Goal: Task Accomplishment & Management: Complete application form

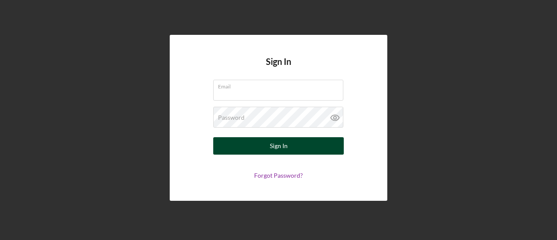
type input "[EMAIL_ADDRESS][DOMAIN_NAME]"
click at [265, 147] on button "Sign In" at bounding box center [278, 145] width 131 height 17
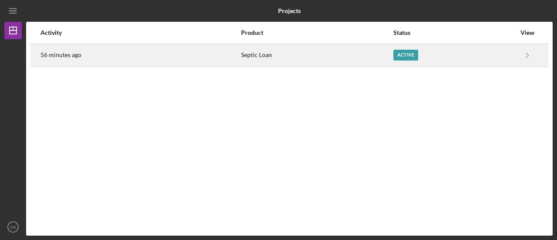
click at [401, 55] on div "Active" at bounding box center [406, 55] width 25 height 11
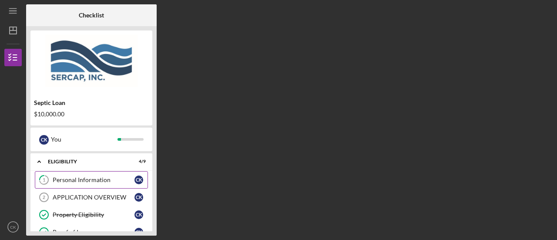
click at [100, 182] on div "Personal Information" at bounding box center [94, 179] width 82 height 7
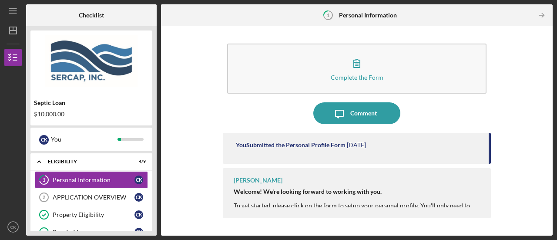
click at [509, 146] on div "Complete the Form Form Icon/Message Comment You Submitted the Personal Profile …" at bounding box center [356, 130] width 383 height 201
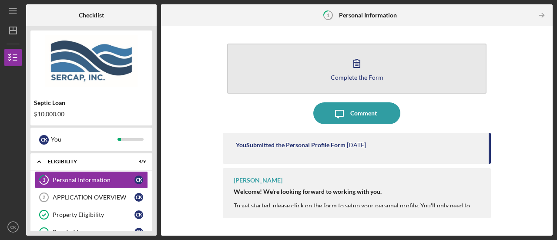
click at [363, 67] on icon "button" at bounding box center [357, 63] width 22 height 22
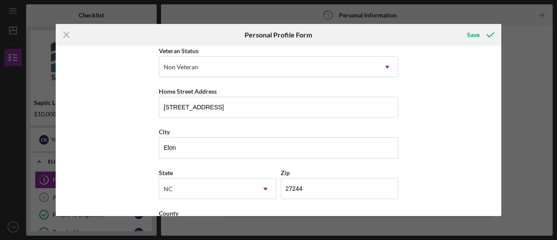
scroll to position [163, 0]
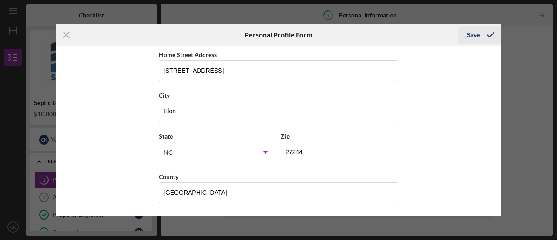
click at [473, 39] on div "Save" at bounding box center [473, 34] width 13 height 17
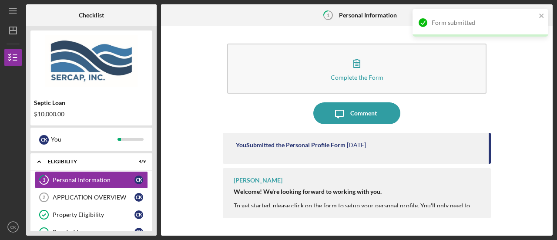
click at [509, 95] on div "Complete the Form Form Icon/Message Comment You Submitted the Personal Profile …" at bounding box center [356, 130] width 383 height 201
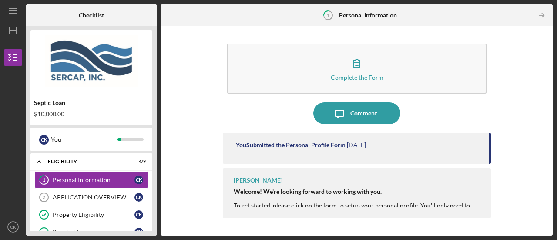
click at [507, 157] on div "Complete the Form Form Icon/Message Comment You Submitted the Personal Profile …" at bounding box center [356, 130] width 383 height 201
click at [439, 202] on div "Welcome! We're looking forward to working with you. To get started, please clic…" at bounding box center [358, 202] width 249 height 28
click at [121, 197] on div "APPLICATION OVERVIEW" at bounding box center [94, 197] width 82 height 7
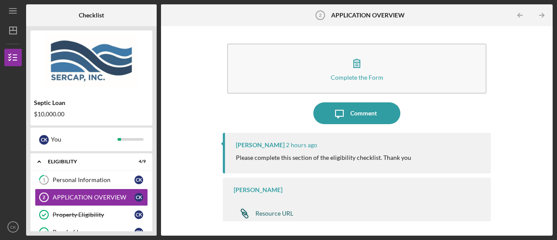
click at [265, 213] on div "Resource URL" at bounding box center [275, 213] width 38 height 7
click at [111, 192] on link "APPLICATION OVERVIEW 2 APPLICATION OVERVIEW C K" at bounding box center [91, 197] width 113 height 17
click at [280, 196] on div "[PERSON_NAME] Please review the resource URL or the following link for an overv…" at bounding box center [357, 200] width 268 height 44
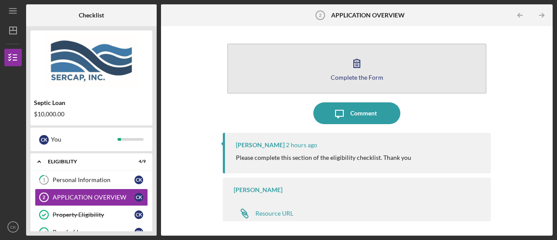
click at [367, 68] on icon "button" at bounding box center [357, 63] width 22 height 22
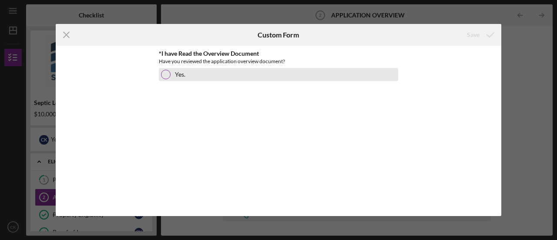
click at [165, 75] on div at bounding box center [166, 75] width 10 height 10
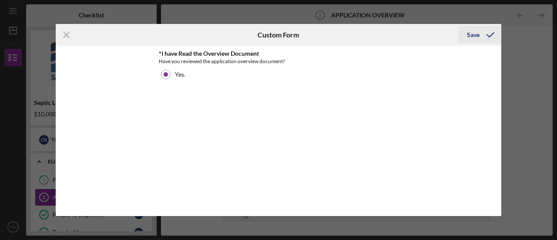
click at [473, 33] on div "Save" at bounding box center [473, 34] width 13 height 17
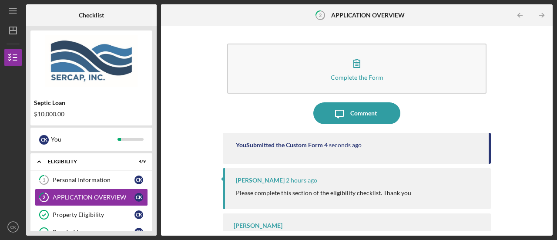
click at [191, 106] on div "Complete the Form Form Icon/Message Comment You Submitted the Custom Form 4 sec…" at bounding box center [356, 130] width 383 height 201
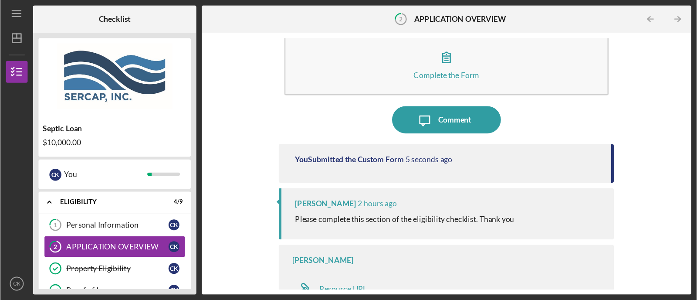
scroll to position [26, 0]
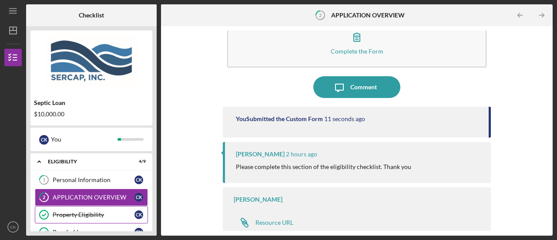
click at [100, 214] on div "Property Eligibility" at bounding box center [94, 214] width 82 height 7
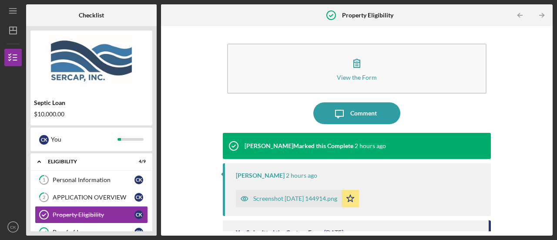
click at [173, 137] on div "View the Form Form Icon/Message Comment [PERSON_NAME] Marked this Complete 2 ho…" at bounding box center [356, 130] width 383 height 201
click at [63, 181] on div "Personal Information" at bounding box center [94, 179] width 82 height 7
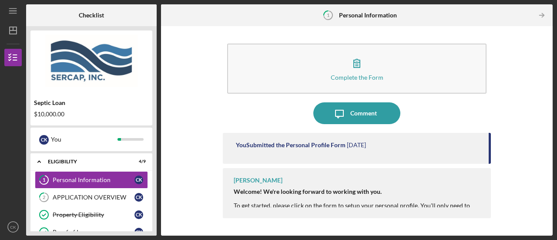
click at [329, 201] on div "Welcome! We're looking forward to working with you. To get started, please clic…" at bounding box center [358, 202] width 249 height 28
click at [306, 189] on strong "Welcome! We're looking forward to working with you." at bounding box center [308, 191] width 148 height 7
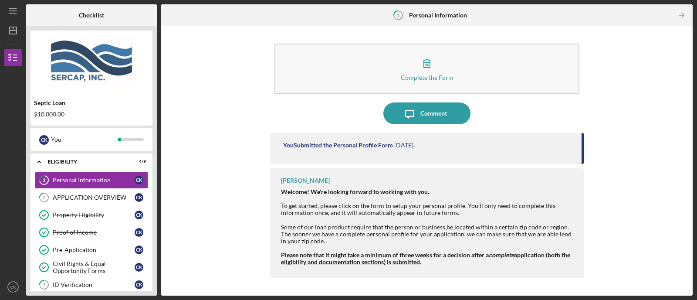
click at [429, 239] on div at bounding box center [428, 247] width 294 height 7
click at [210, 187] on div "Complete the Form Form Icon/Message Comment You Submitted the Personal Profile …" at bounding box center [426, 160] width 522 height 260
click at [557, 85] on div "Complete the Form Form Icon/Message Comment You Submitted the Personal Profile …" at bounding box center [426, 160] width 522 height 260
click at [557, 11] on icon "Icon/Table Pagination Arrow" at bounding box center [682, 16] width 20 height 20
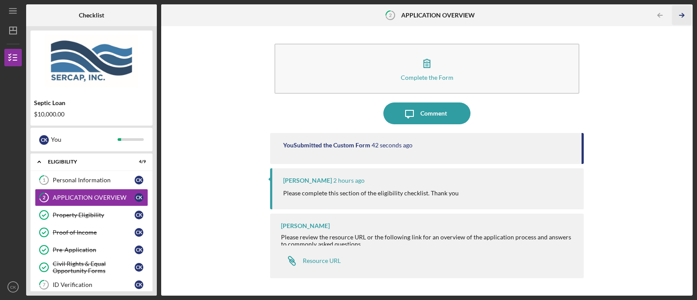
click at [557, 11] on icon "Icon/Table Pagination Arrow" at bounding box center [682, 16] width 20 height 20
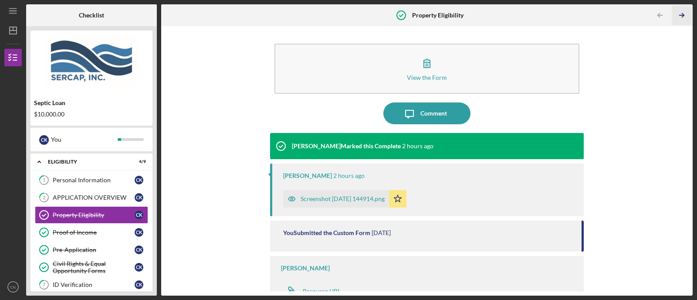
click at [557, 11] on icon "Icon/Table Pagination Arrow" at bounding box center [682, 16] width 20 height 20
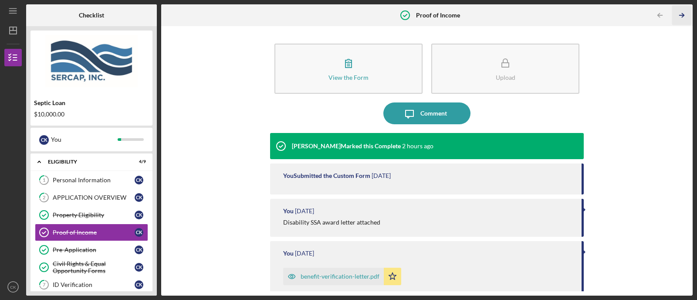
click at [557, 11] on icon "Icon/Table Pagination Arrow" at bounding box center [682, 16] width 20 height 20
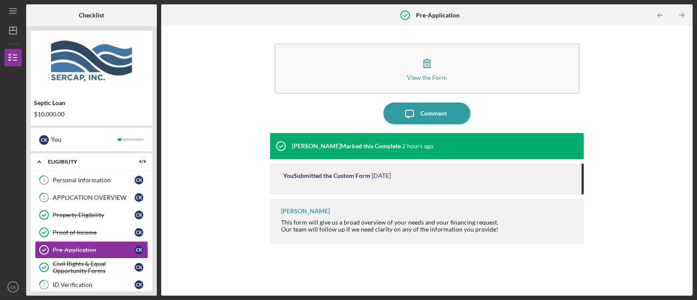
click at [557, 11] on icon "Icon/Table Pagination Arrow" at bounding box center [682, 16] width 20 height 20
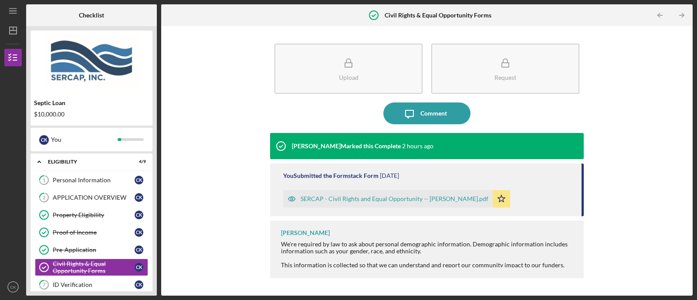
click at [557, 11] on icon "Icon/Table Pagination Arrow" at bounding box center [682, 16] width 20 height 20
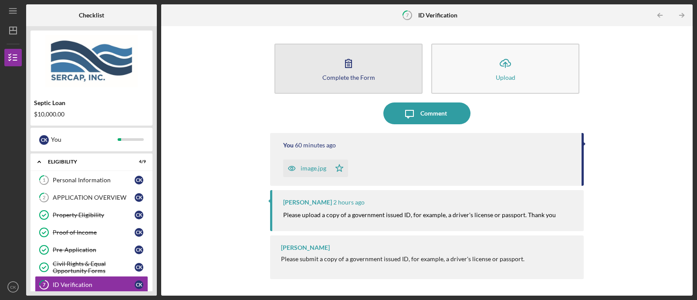
click at [346, 70] on icon "button" at bounding box center [348, 63] width 22 height 22
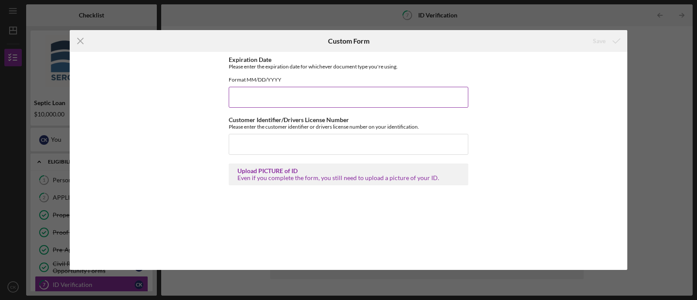
click at [313, 106] on input "Expiration Date" at bounding box center [348, 97] width 239 height 21
type input "[DATE]"
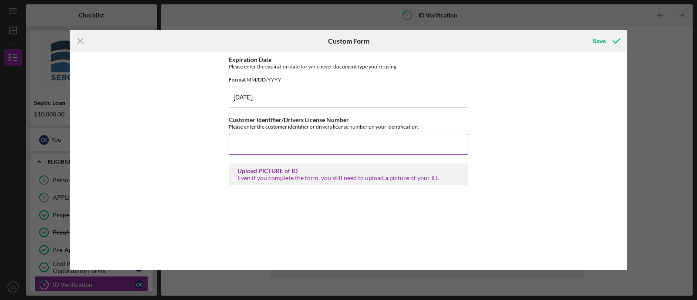
click at [297, 149] on input "Customer Identifier/Drivers License Number" at bounding box center [348, 144] width 239 height 21
type input "000039125944"
click at [557, 40] on div "Save" at bounding box center [599, 40] width 13 height 17
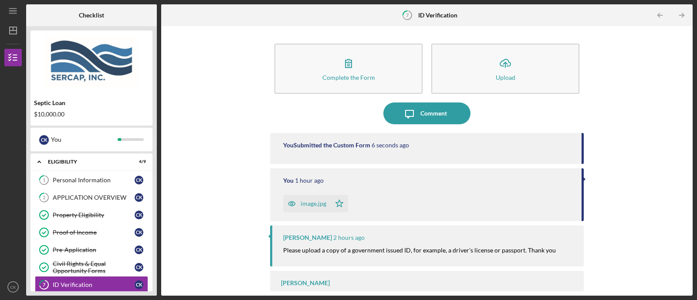
click at [557, 166] on div "Complete the Form Form Icon/Upload Upload Icon/Message Comment You Submitted th…" at bounding box center [426, 160] width 522 height 260
click at [192, 216] on div "Complete the Form Form Icon/Upload Upload Icon/Message Comment You Submitted th…" at bounding box center [426, 160] width 522 height 260
click at [557, 14] on icon "Icon/Table Pagination Arrow" at bounding box center [682, 16] width 20 height 20
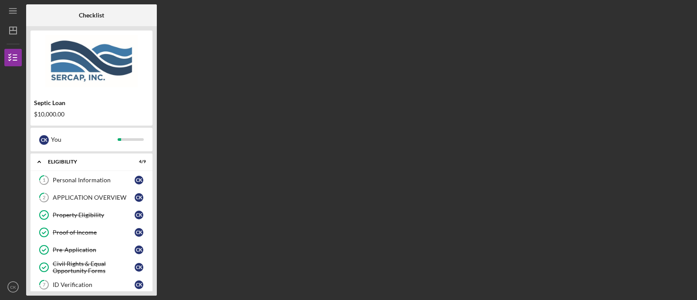
scroll to position [81, 0]
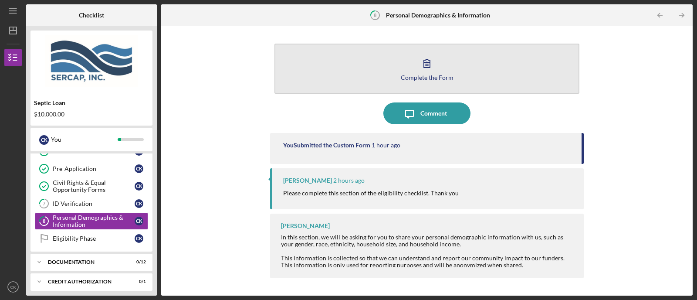
click at [461, 76] on button "Complete the Form Form" at bounding box center [426, 69] width 305 height 50
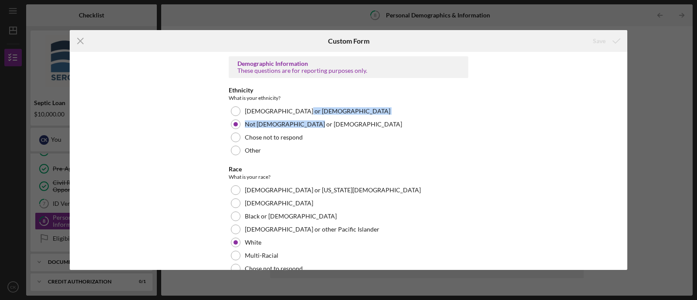
drag, startPoint x: 624, startPoint y: 116, endPoint x: 633, endPoint y: 122, distance: 10.8
click at [557, 122] on div "Icon/Menu Close Custom Form Save Demographic Information These questions are fo…" at bounding box center [348, 150] width 697 height 300
click at [557, 86] on div "Icon/Menu Close Custom Form Save Demographic Information These questions are fo…" at bounding box center [348, 150] width 697 height 300
click at [557, 96] on div "Demographic Information These questions are for reporting purposes only. Ethnic…" at bounding box center [348, 161] width 557 height 218
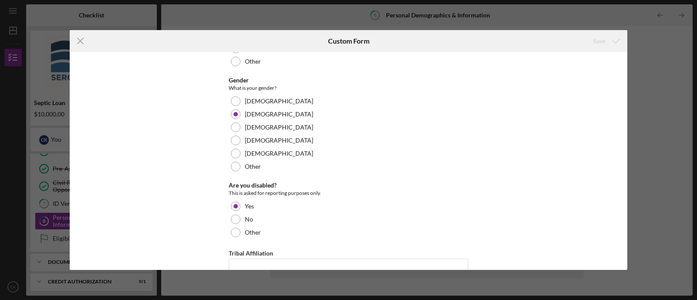
scroll to position [286, 0]
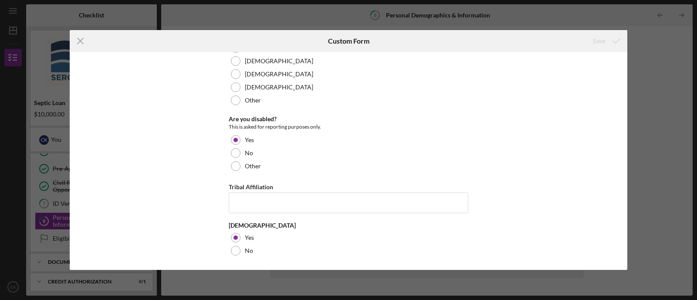
click at [557, 222] on div "Icon/Menu Close Custom Form Save Demographic Information These questions are fo…" at bounding box center [348, 150] width 697 height 300
click at [81, 33] on icon "Icon/Menu Close" at bounding box center [81, 41] width 22 height 22
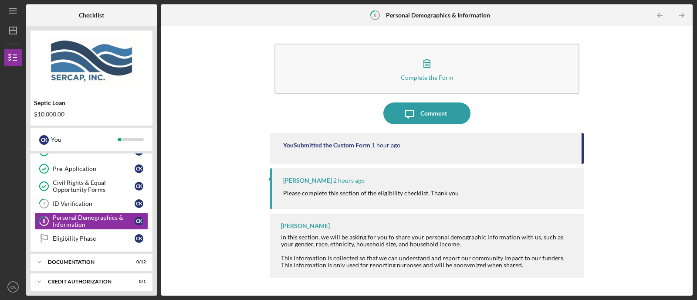
click at [229, 214] on div "Complete the Form Form Icon/Message Comment You Submitted the Custom Form 1 hou…" at bounding box center [426, 160] width 522 height 260
click at [327, 239] on div at bounding box center [428, 250] width 294 height 7
click at [557, 12] on icon "Icon/Table Pagination Arrow" at bounding box center [682, 16] width 20 height 20
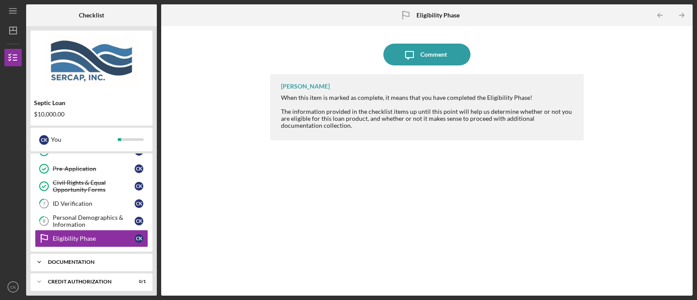
click at [87, 239] on div "Icon/Expander Documentation 0 / 12" at bounding box center [91, 261] width 122 height 17
click at [236, 239] on div "Icon/Message Comment [PERSON_NAME] When this item is marked as complete, it mea…" at bounding box center [426, 160] width 522 height 260
click at [98, 239] on link "Bank Statements (2 months) Bank Statements (2 months) C K" at bounding box center [91, 279] width 113 height 17
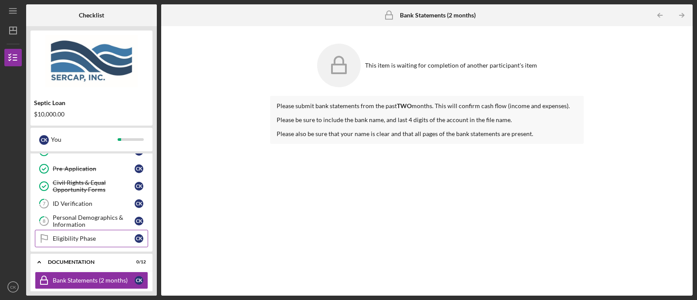
click at [81, 238] on div "Eligibility Phase" at bounding box center [94, 238] width 82 height 7
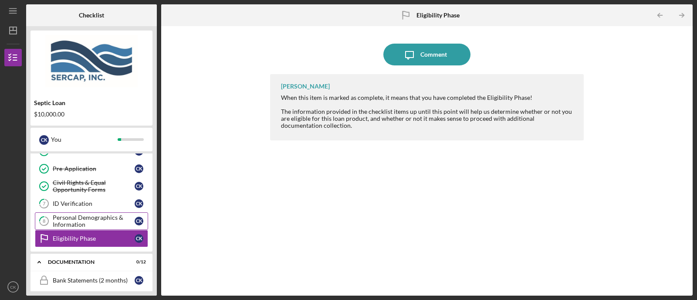
click at [74, 221] on div "Personal Demographics & Information" at bounding box center [94, 221] width 82 height 14
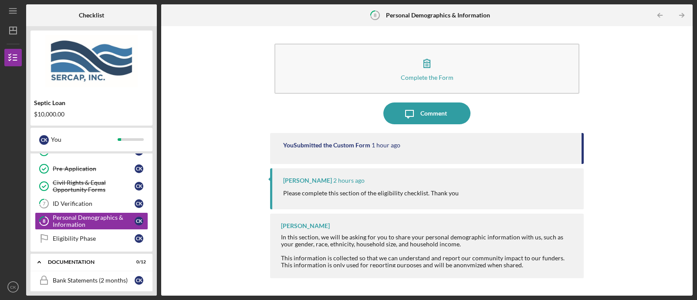
click at [194, 239] on div "Complete the Form Form Icon/Message Comment You Submitted the Custom Form 1 hou…" at bounding box center [426, 160] width 522 height 260
click at [67, 189] on div "Civil Rights & Equal Opportunity Forms" at bounding box center [94, 186] width 82 height 14
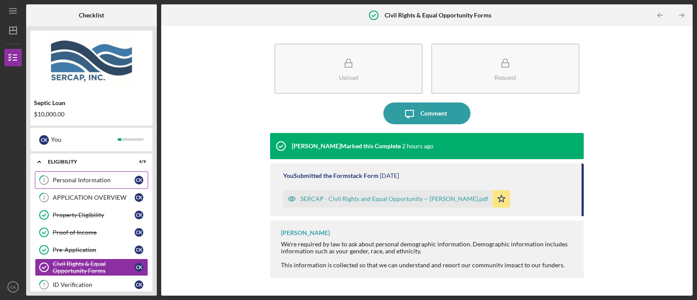
click at [67, 181] on div "Personal Information" at bounding box center [94, 179] width 82 height 7
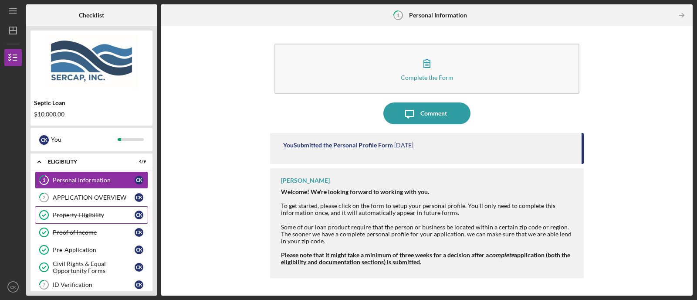
click at [69, 212] on div "Property Eligibility" at bounding box center [94, 214] width 82 height 7
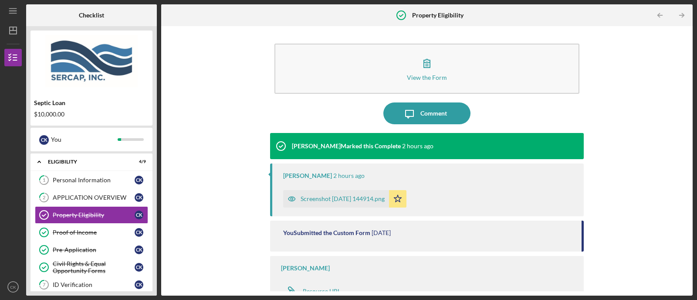
click at [193, 234] on div "View the Form Form Icon/Message Comment [PERSON_NAME] Marked this Complete 2 ho…" at bounding box center [426, 160] width 522 height 260
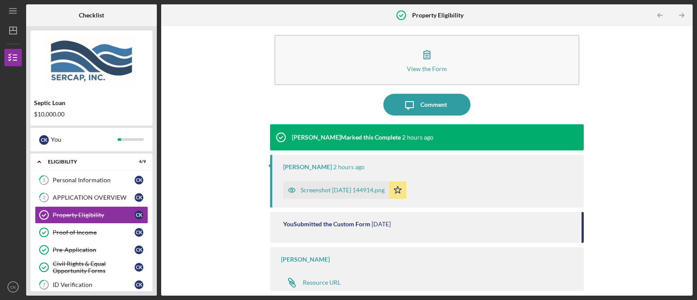
click at [184, 212] on div "View the Form Form Icon/Message Comment [PERSON_NAME] Marked this Complete 2 ho…" at bounding box center [426, 160] width 522 height 260
click at [208, 224] on div "View the Form Form Icon/Message Comment [PERSON_NAME] Marked this Complete 2 ho…" at bounding box center [426, 160] width 522 height 260
click at [305, 165] on div "[PERSON_NAME]" at bounding box center [307, 166] width 49 height 7
click at [88, 179] on div "Personal Information" at bounding box center [94, 179] width 82 height 7
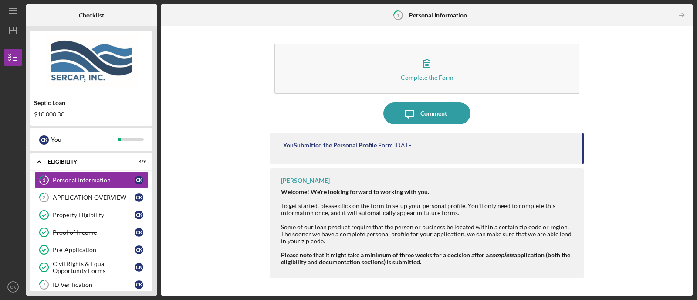
click at [380, 239] on div "Some of our loan product require that the person or business be located within …" at bounding box center [428, 233] width 294 height 21
click at [103, 189] on link "2 APPLICATION OVERVIEW C K" at bounding box center [91, 197] width 113 height 17
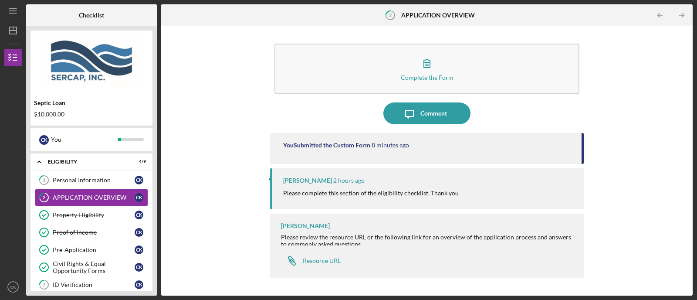
click at [240, 158] on div "Complete the Form Form Icon/Message Comment You Submitted the Custom Form 8 min…" at bounding box center [426, 160] width 522 height 260
click at [216, 53] on div "Complete the Form Form Icon/Message Comment You Submitted the Custom Form 8 min…" at bounding box center [426, 160] width 522 height 260
click at [199, 155] on div "Complete the Form Form Icon/Message Comment You Submitted the Custom Form 8 min…" at bounding box center [426, 160] width 522 height 260
click at [179, 233] on div "Complete the Form Form Icon/Message Comment You Submitted the Custom Form 8 min…" at bounding box center [426, 160] width 522 height 260
click at [557, 11] on icon "Icon/Table Pagination Arrow" at bounding box center [682, 16] width 20 height 20
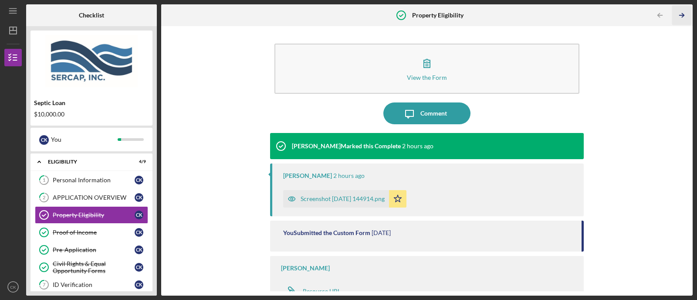
click at [557, 11] on icon "Icon/Table Pagination Arrow" at bounding box center [682, 16] width 20 height 20
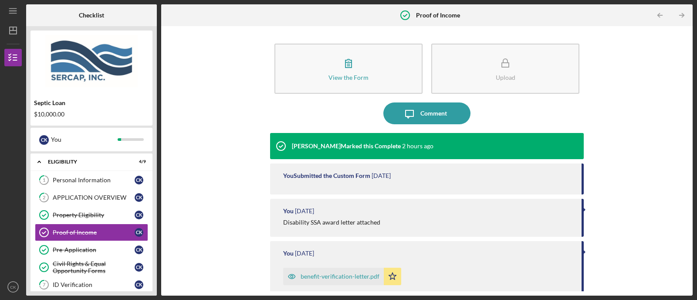
click at [557, 11] on icon "Icon/Table Pagination Arrow" at bounding box center [682, 16] width 20 height 20
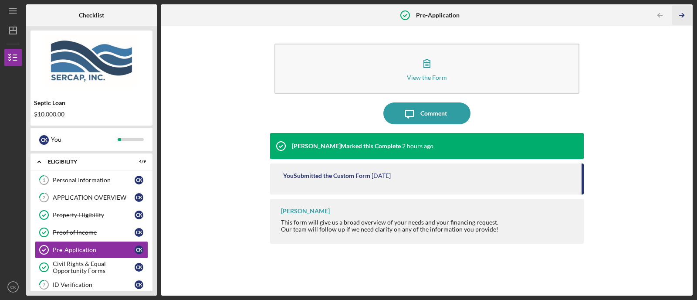
click at [557, 11] on icon "Icon/Table Pagination Arrow" at bounding box center [682, 16] width 20 height 20
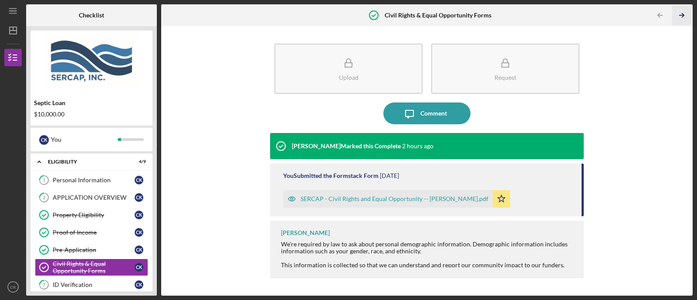
click at [557, 12] on icon "Icon/Table Pagination Arrow" at bounding box center [682, 16] width 20 height 20
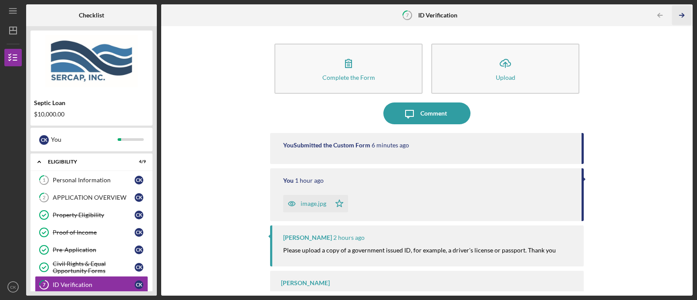
click at [557, 12] on icon "Icon/Table Pagination Arrow" at bounding box center [682, 16] width 20 height 20
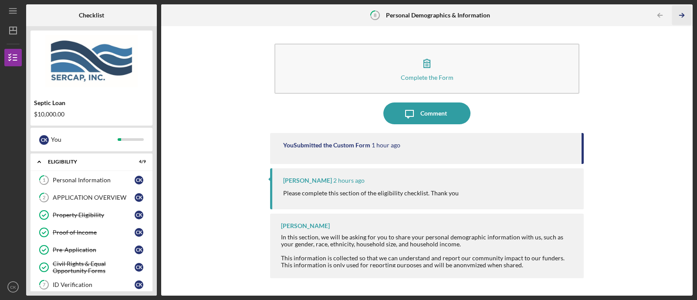
scroll to position [81, 0]
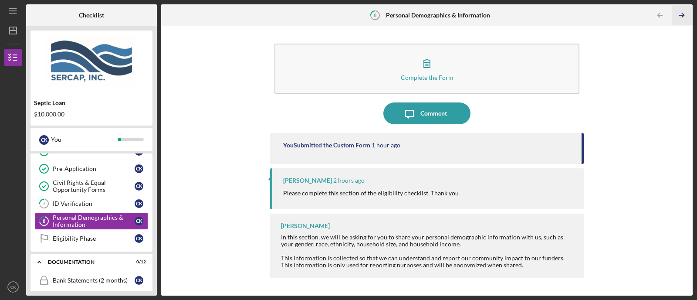
click at [557, 12] on icon "Icon/Table Pagination Arrow" at bounding box center [682, 16] width 20 height 20
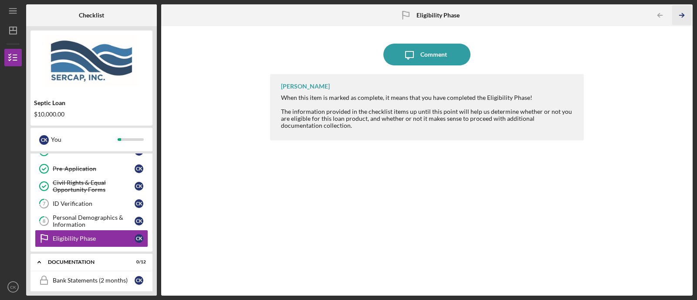
click at [557, 12] on icon "Icon/Table Pagination Arrow" at bounding box center [682, 16] width 20 height 20
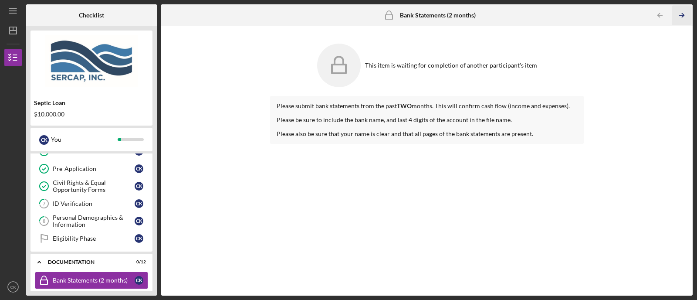
click at [557, 12] on icon "Icon/Table Pagination Arrow" at bounding box center [682, 16] width 20 height 20
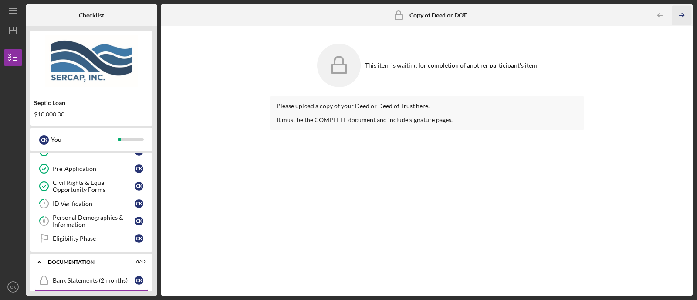
click at [557, 12] on icon "Icon/Table Pagination Arrow" at bounding box center [682, 16] width 20 height 20
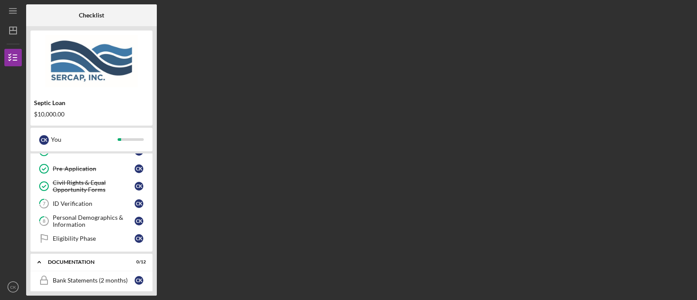
scroll to position [176, 0]
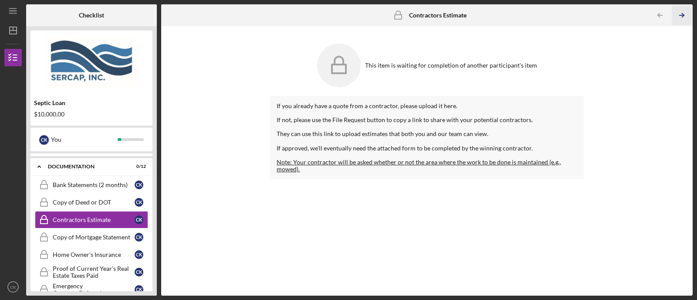
click at [557, 12] on icon "Icon/Table Pagination Arrow" at bounding box center [682, 16] width 20 height 20
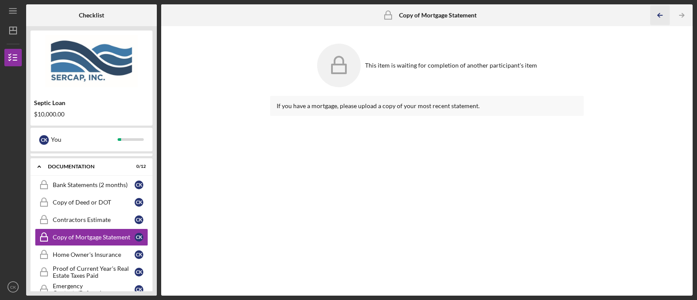
click at [557, 14] on polyline "button" at bounding box center [658, 15] width 2 height 4
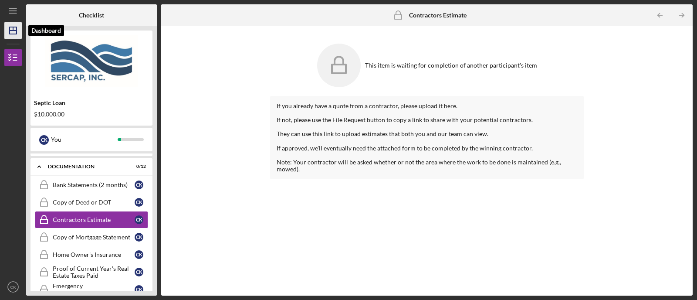
click at [8, 38] on icon "Icon/Dashboard" at bounding box center [13, 31] width 22 height 22
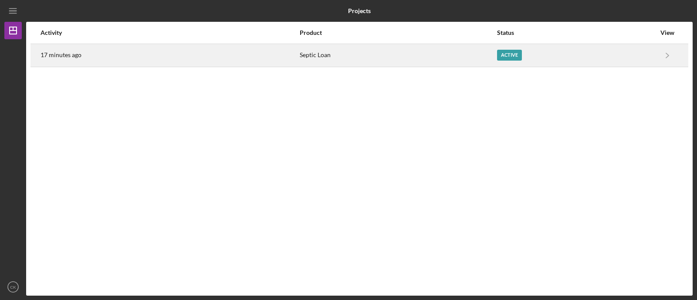
click at [510, 50] on div "Active" at bounding box center [509, 55] width 25 height 11
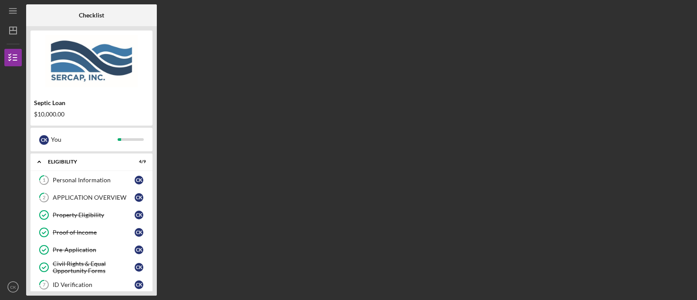
click at [356, 118] on div "Checklist Septic Loan $10,000.00 C K You Icon/Expander Eligibility 4 / 9 1 Pers…" at bounding box center [359, 149] width 666 height 291
click at [101, 239] on div "ID Verification" at bounding box center [94, 284] width 82 height 7
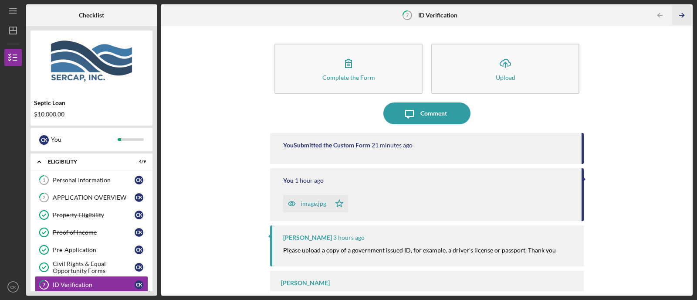
click at [557, 12] on icon "Icon/Table Pagination Arrow" at bounding box center [682, 16] width 20 height 20
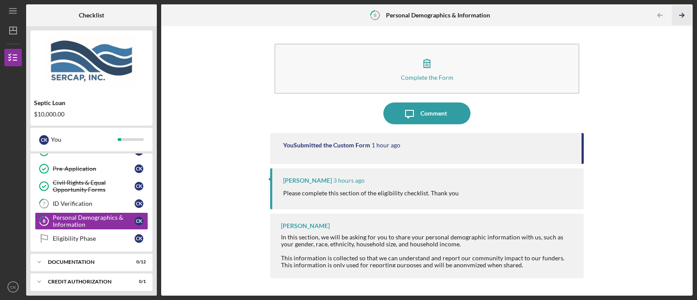
click at [557, 12] on icon "Icon/Table Pagination Arrow" at bounding box center [682, 16] width 20 height 20
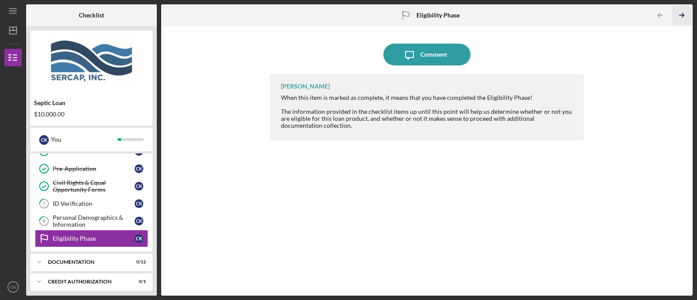
click at [557, 12] on icon "Icon/Table Pagination Arrow" at bounding box center [682, 16] width 20 height 20
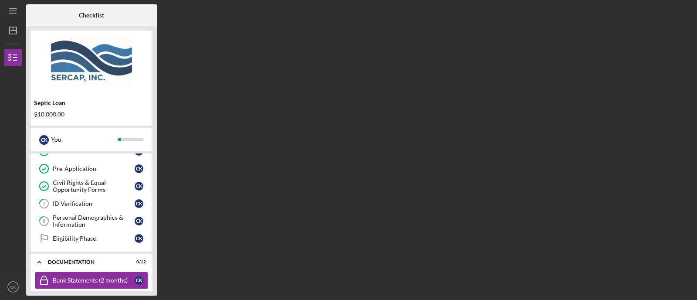
scroll to position [141, 0]
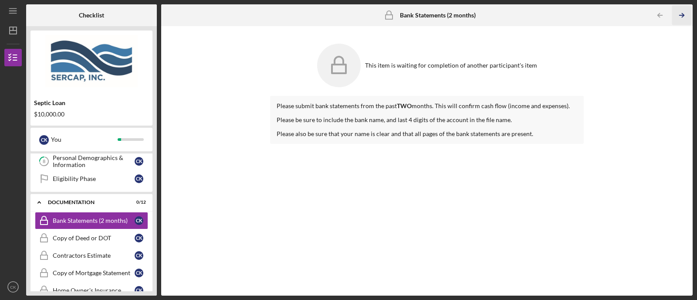
click at [557, 12] on icon "Icon/Table Pagination Arrow" at bounding box center [682, 16] width 20 height 20
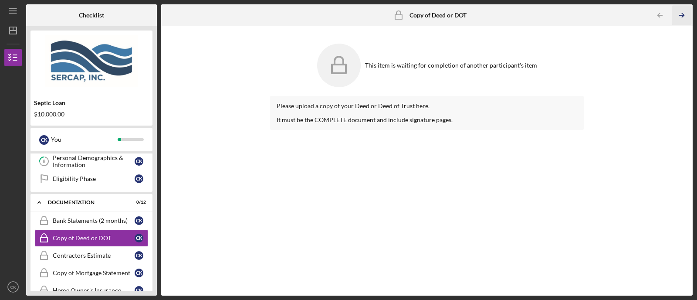
click at [557, 12] on icon "Icon/Table Pagination Arrow" at bounding box center [682, 16] width 20 height 20
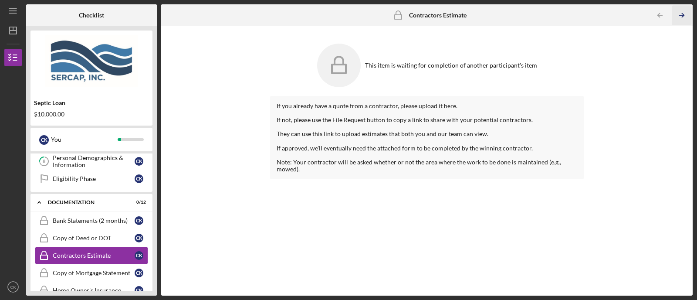
click at [557, 12] on icon "Icon/Table Pagination Arrow" at bounding box center [682, 16] width 20 height 20
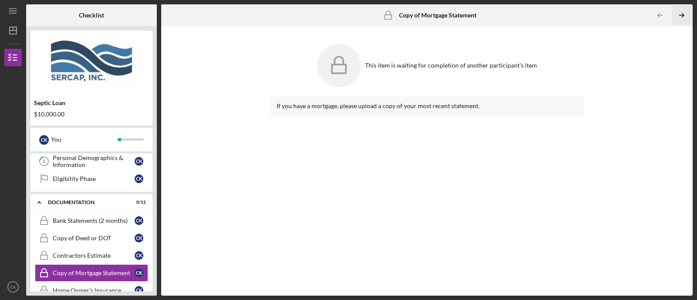
click at [557, 12] on icon "Icon/Table Pagination Arrow" at bounding box center [682, 16] width 20 height 20
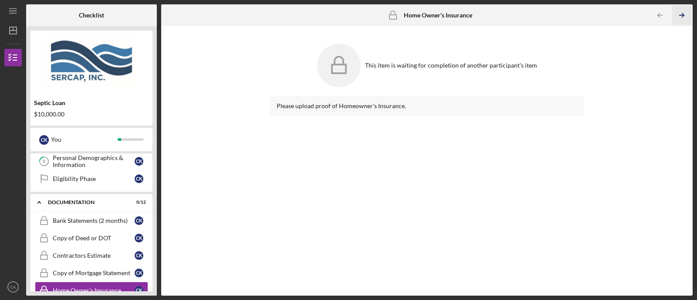
click at [557, 12] on icon "Icon/Table Pagination Arrow" at bounding box center [682, 16] width 20 height 20
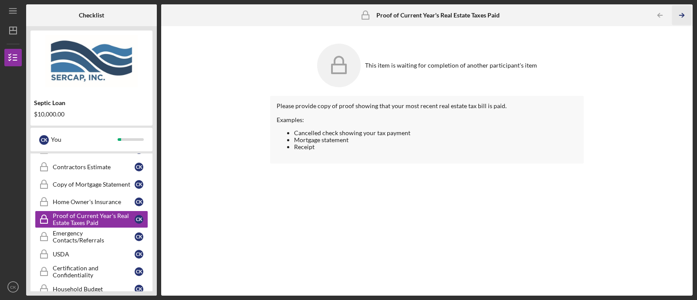
click at [557, 13] on icon "Icon/Table Pagination Arrow" at bounding box center [682, 16] width 20 height 20
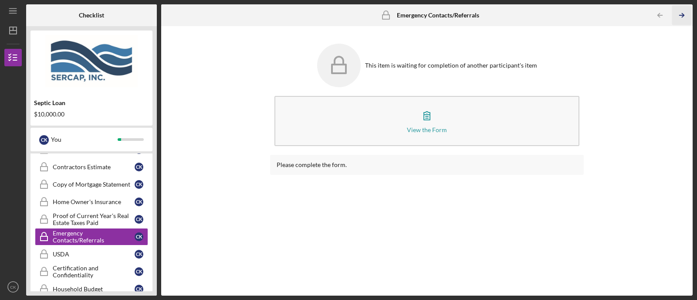
click at [557, 13] on icon "Icon/Table Pagination Arrow" at bounding box center [682, 16] width 20 height 20
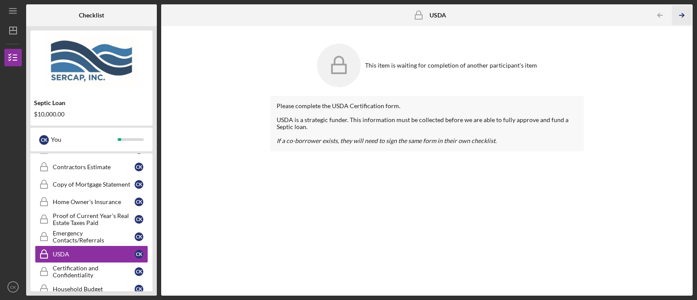
click at [557, 12] on icon "Icon/Table Pagination Arrow" at bounding box center [682, 16] width 20 height 20
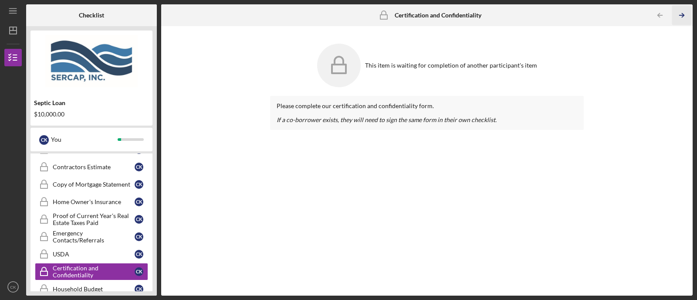
click at [557, 12] on icon "Icon/Table Pagination Arrow" at bounding box center [682, 16] width 20 height 20
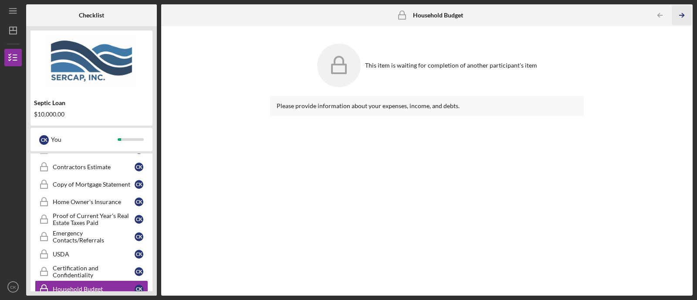
click at [557, 12] on icon "Icon/Table Pagination Arrow" at bounding box center [682, 16] width 20 height 20
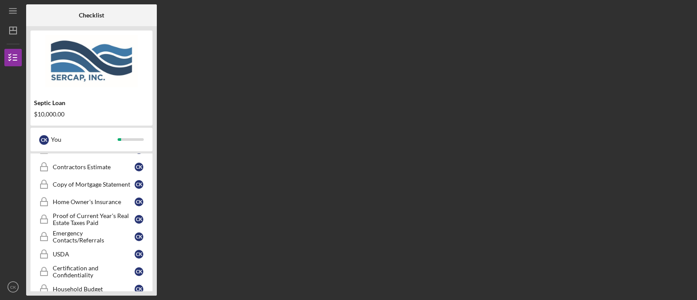
scroll to position [317, 0]
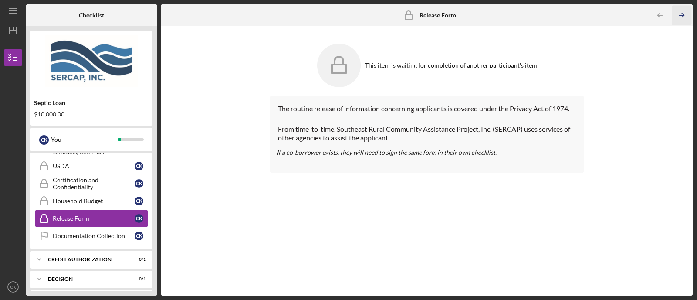
click at [557, 12] on icon "Icon/Table Pagination Arrow" at bounding box center [682, 16] width 20 height 20
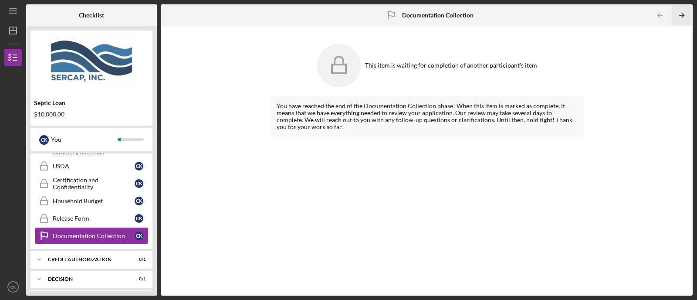
click at [557, 12] on icon "Icon/Table Pagination Arrow" at bounding box center [682, 16] width 20 height 20
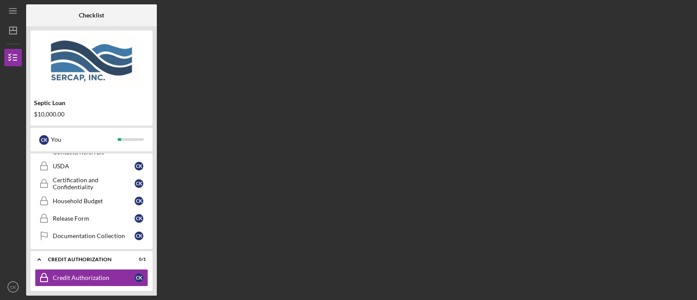
scroll to position [377, 0]
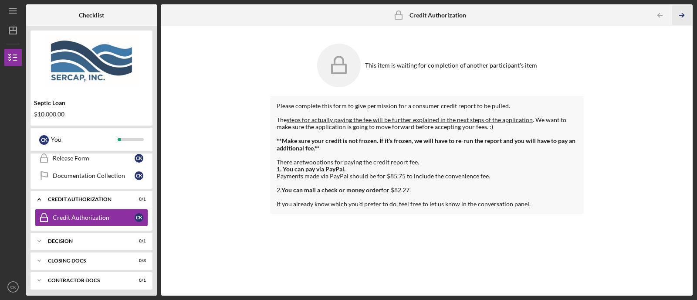
click at [557, 12] on icon "Icon/Table Pagination Arrow" at bounding box center [682, 16] width 20 height 20
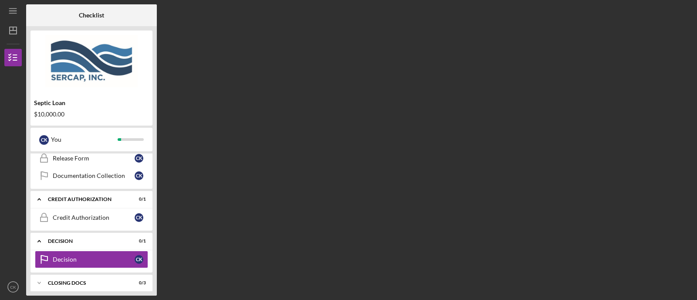
scroll to position [419, 0]
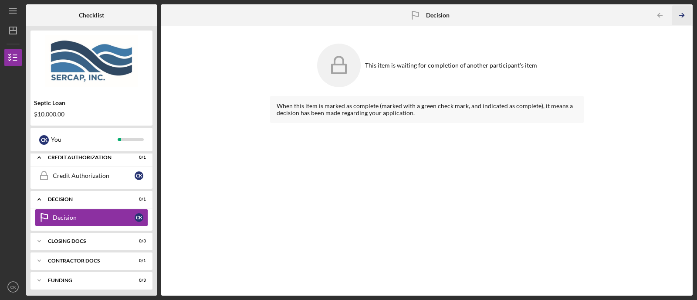
click at [557, 12] on icon "Icon/Table Pagination Arrow" at bounding box center [682, 16] width 20 height 20
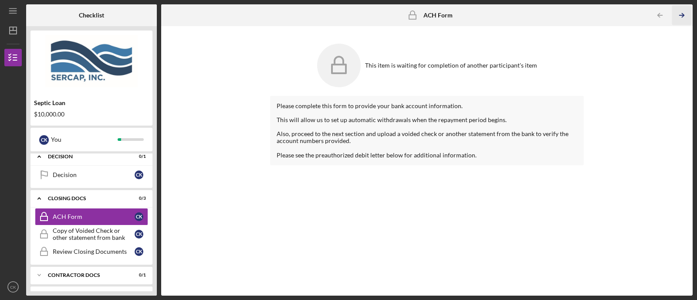
click at [557, 11] on icon "Icon/Table Pagination Arrow" at bounding box center [682, 16] width 20 height 20
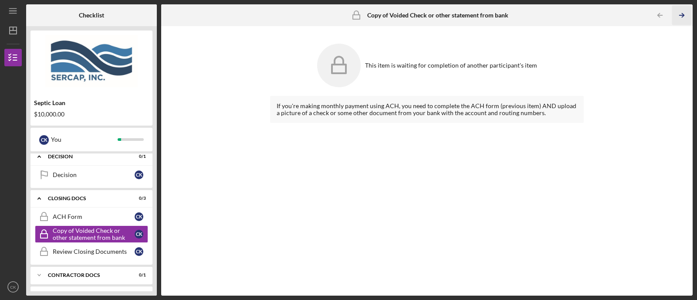
click at [557, 11] on icon "Icon/Table Pagination Arrow" at bounding box center [682, 16] width 20 height 20
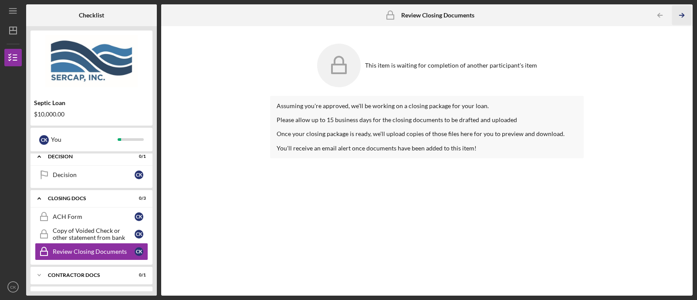
click at [557, 11] on icon "Icon/Table Pagination Arrow" at bounding box center [682, 16] width 20 height 20
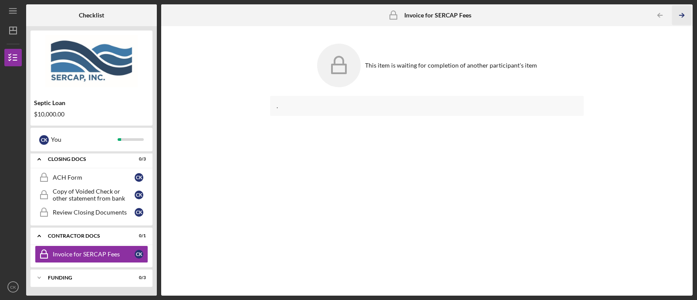
click at [557, 11] on icon "Icon/Table Pagination Arrow" at bounding box center [682, 16] width 20 height 20
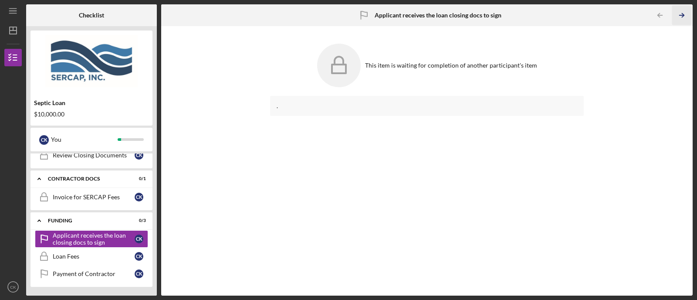
click at [557, 11] on icon "Icon/Table Pagination Arrow" at bounding box center [682, 16] width 20 height 20
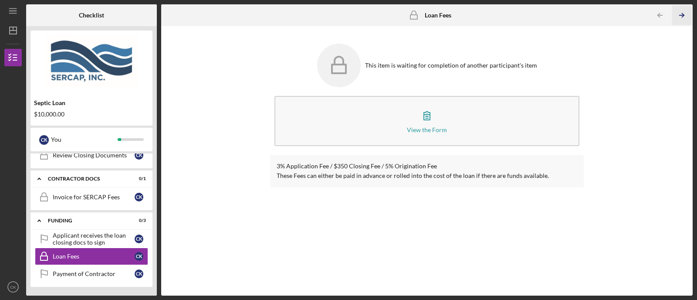
click at [557, 17] on icon "Icon/Table Pagination Arrow" at bounding box center [682, 16] width 20 height 20
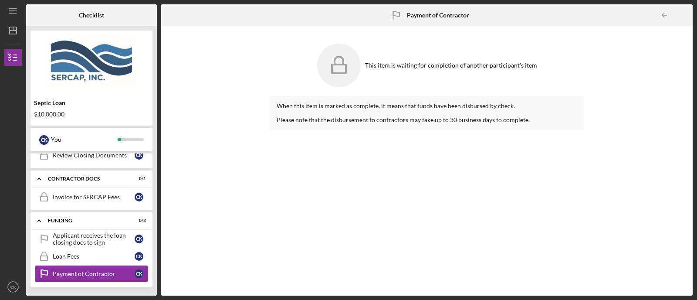
click at [557, 17] on div at bounding box center [683, 15] width 17 height 17
click at [244, 144] on div "This item is waiting for completion of another participant's item When this ite…" at bounding box center [426, 160] width 522 height 260
